Goal: Browse casually

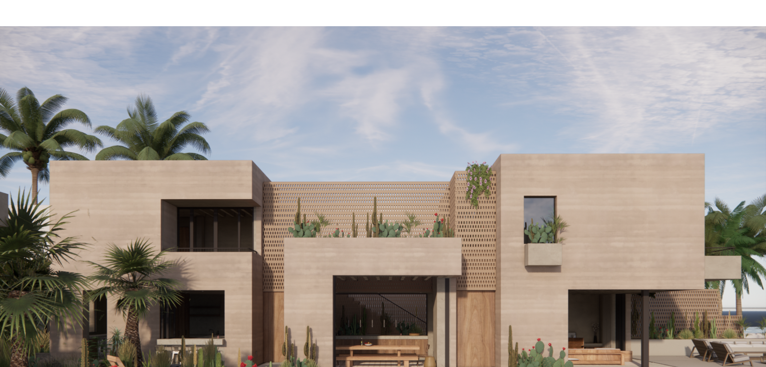
scroll to position [1609, 0]
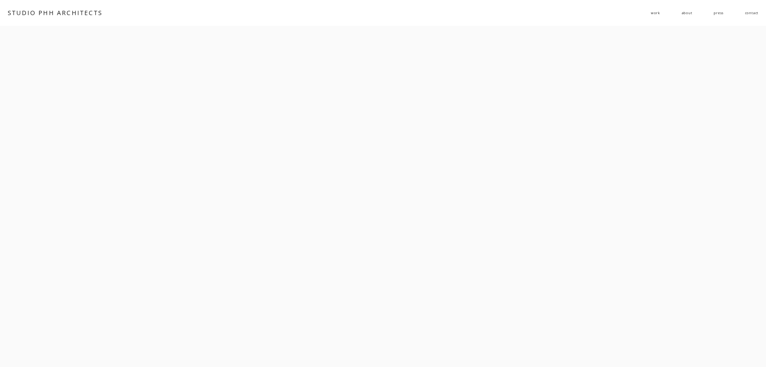
scroll to position [251, 0]
